Goal: Information Seeking & Learning: Learn about a topic

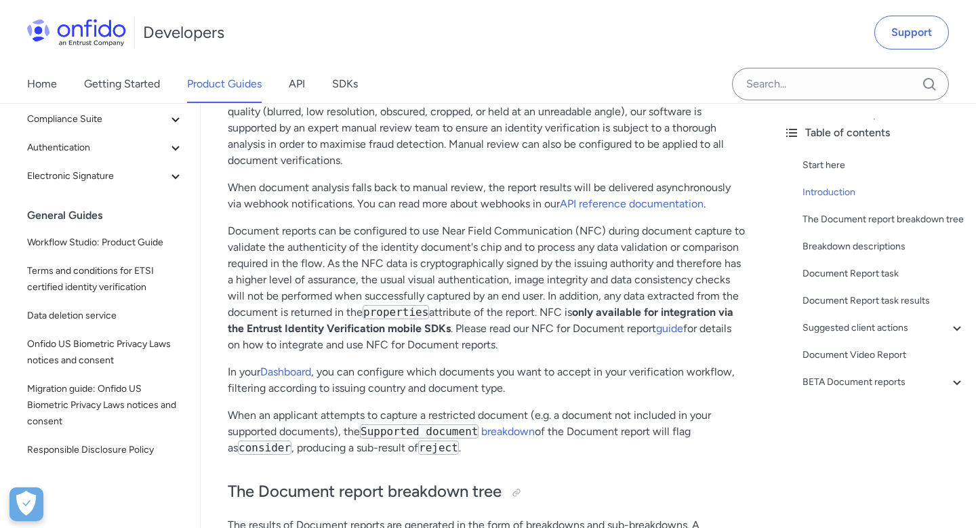
scroll to position [4233, 0]
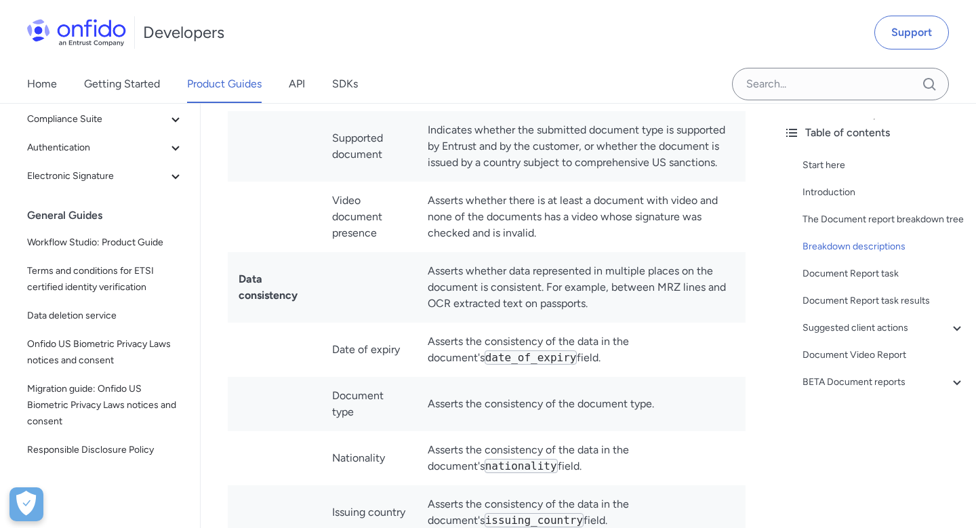
click at [238, 252] on td "Data consistency" at bounding box center [275, 287] width 94 height 71
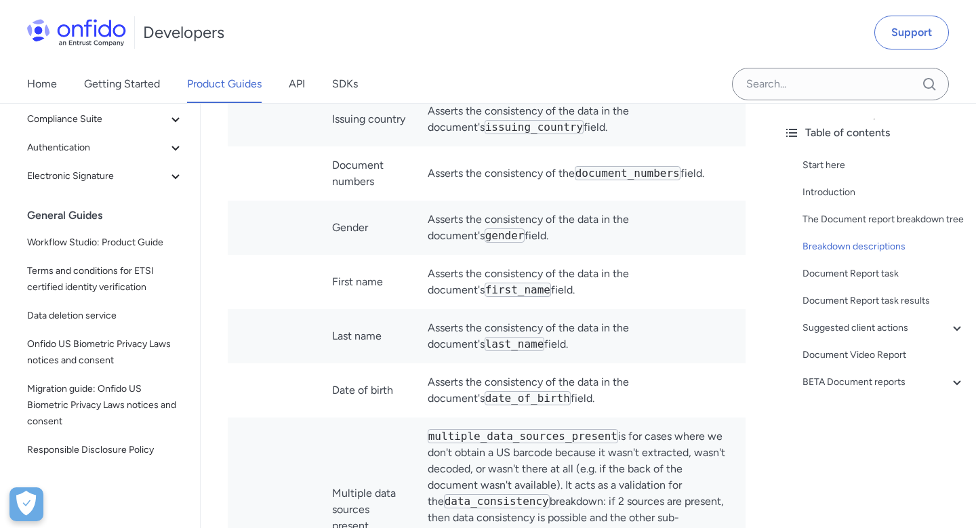
scroll to position [4670, 0]
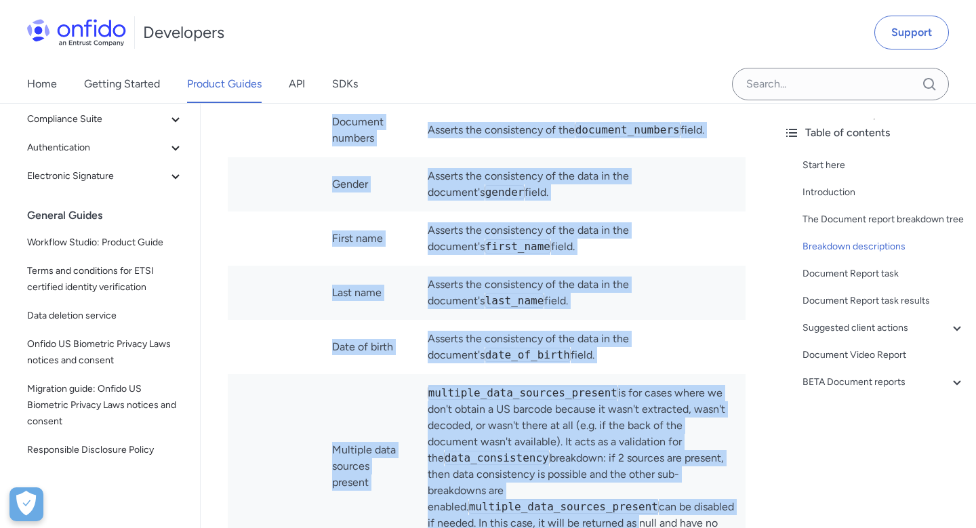
drag, startPoint x: 238, startPoint y: 243, endPoint x: 628, endPoint y: 499, distance: 466.5
click at [628, 499] on tbody "Age validation Asserts whether the age calculated from the document's date of b…" at bounding box center [487, 20] width 518 height 2946
click at [616, 423] on td "multiple_data_sources_present is for cases where we don't obtain a US barcode b…" at bounding box center [581, 466] width 329 height 184
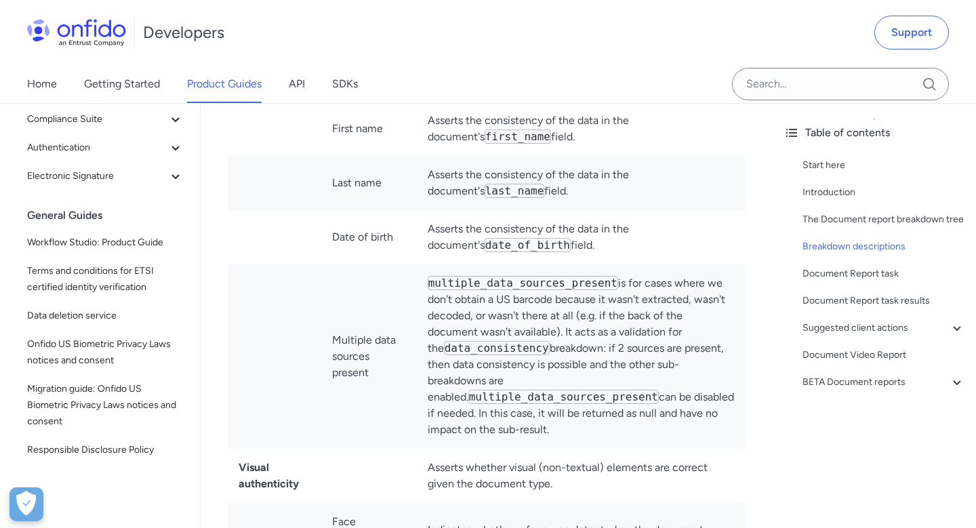
scroll to position [4780, 0]
drag, startPoint x: 562, startPoint y: 397, endPoint x: 355, endPoint y: 281, distance: 237.4
click at [355, 281] on tr "Multiple data sources present multiple_data_sources_present is for cases where …" at bounding box center [487, 356] width 518 height 184
copy tr "Multiple data sources present multiple_data_sources_present is for cases where …"
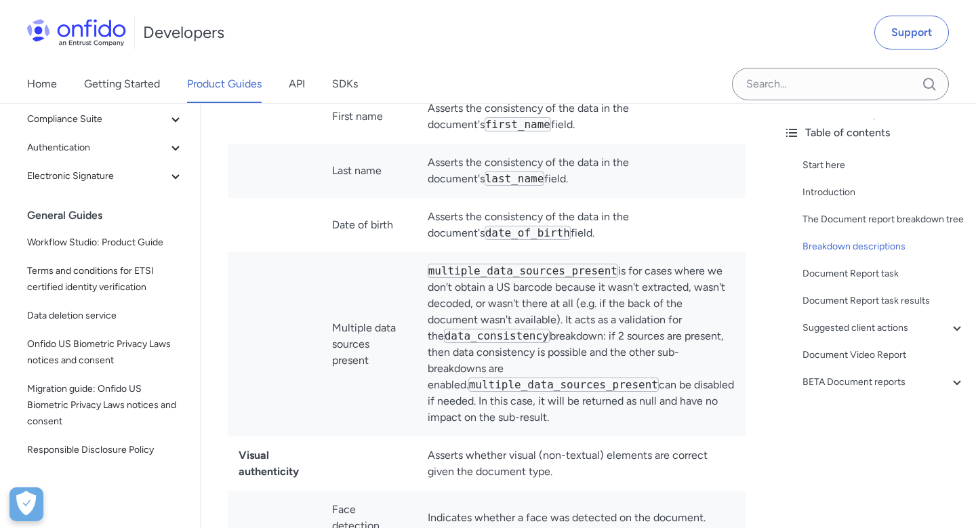
scroll to position [4871, 0]
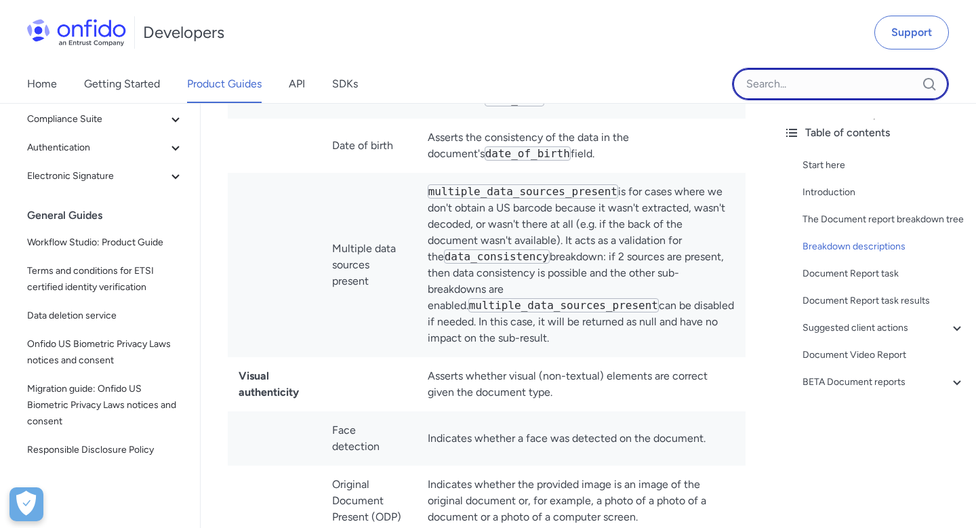
click at [785, 86] on input "Onfido search input field" at bounding box center [840, 84] width 217 height 33
paste input "Document database"
type input "Document database"
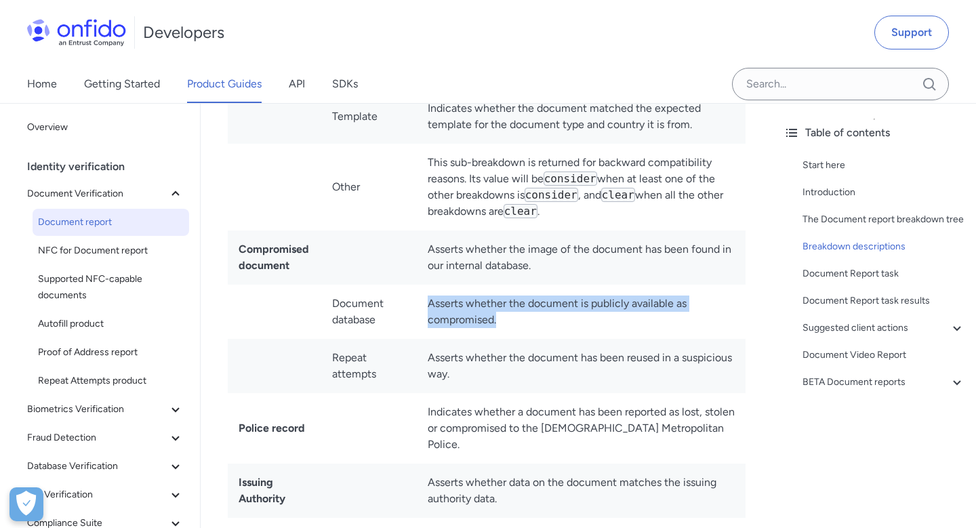
drag, startPoint x: 506, startPoint y: 276, endPoint x: 429, endPoint y: 259, distance: 78.5
click at [429, 285] on td "Asserts whether the document is publicly available as compromised." at bounding box center [581, 312] width 329 height 54
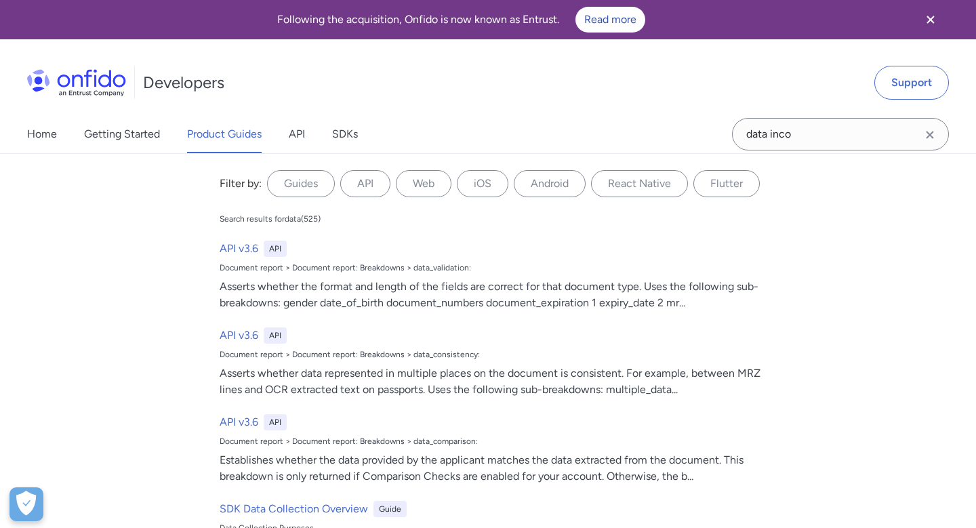
type input "data incon"
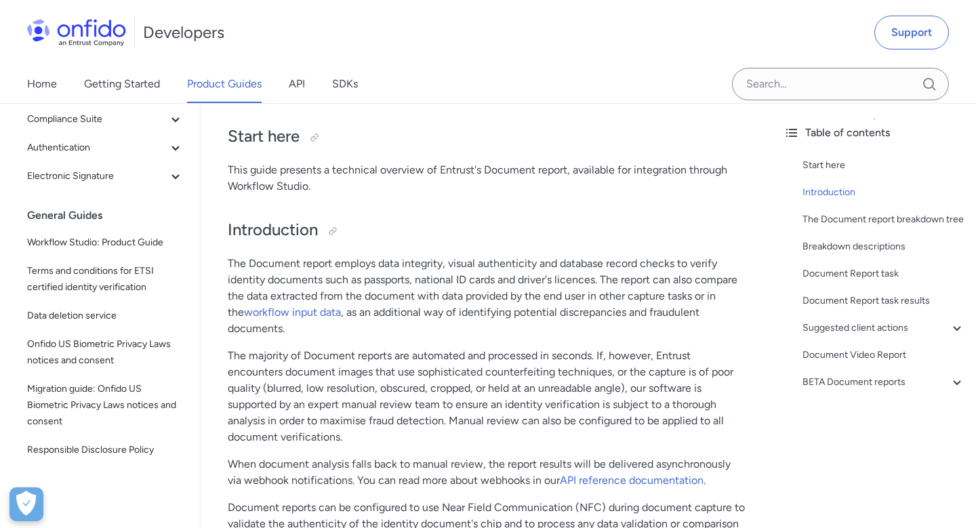
scroll to position [4840, 0]
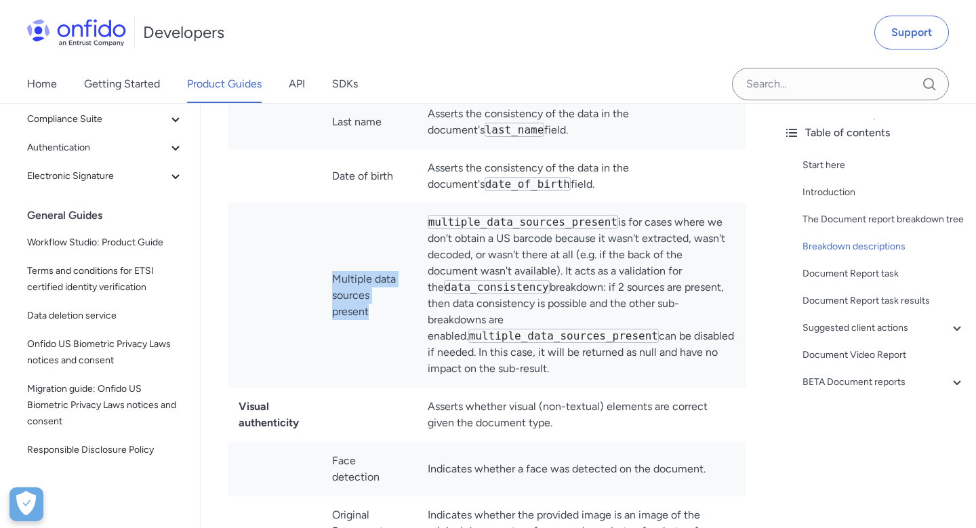
drag, startPoint x: 370, startPoint y: 276, endPoint x: 334, endPoint y: 251, distance: 44.4
click at [334, 251] on td "Multiple data sources present" at bounding box center [369, 295] width 96 height 184
copy td "Multiple data sources present"
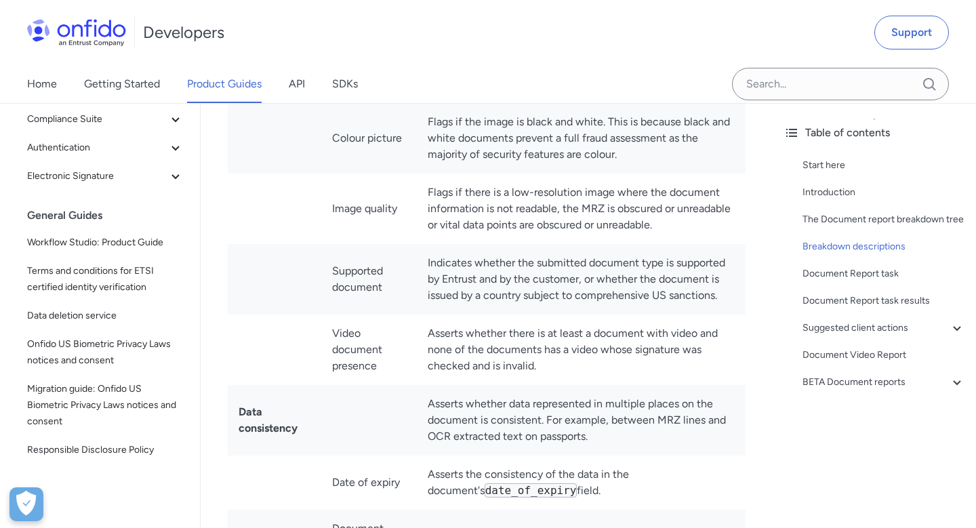
scroll to position [5472, 0]
